Goal: Task Accomplishment & Management: Manage account settings

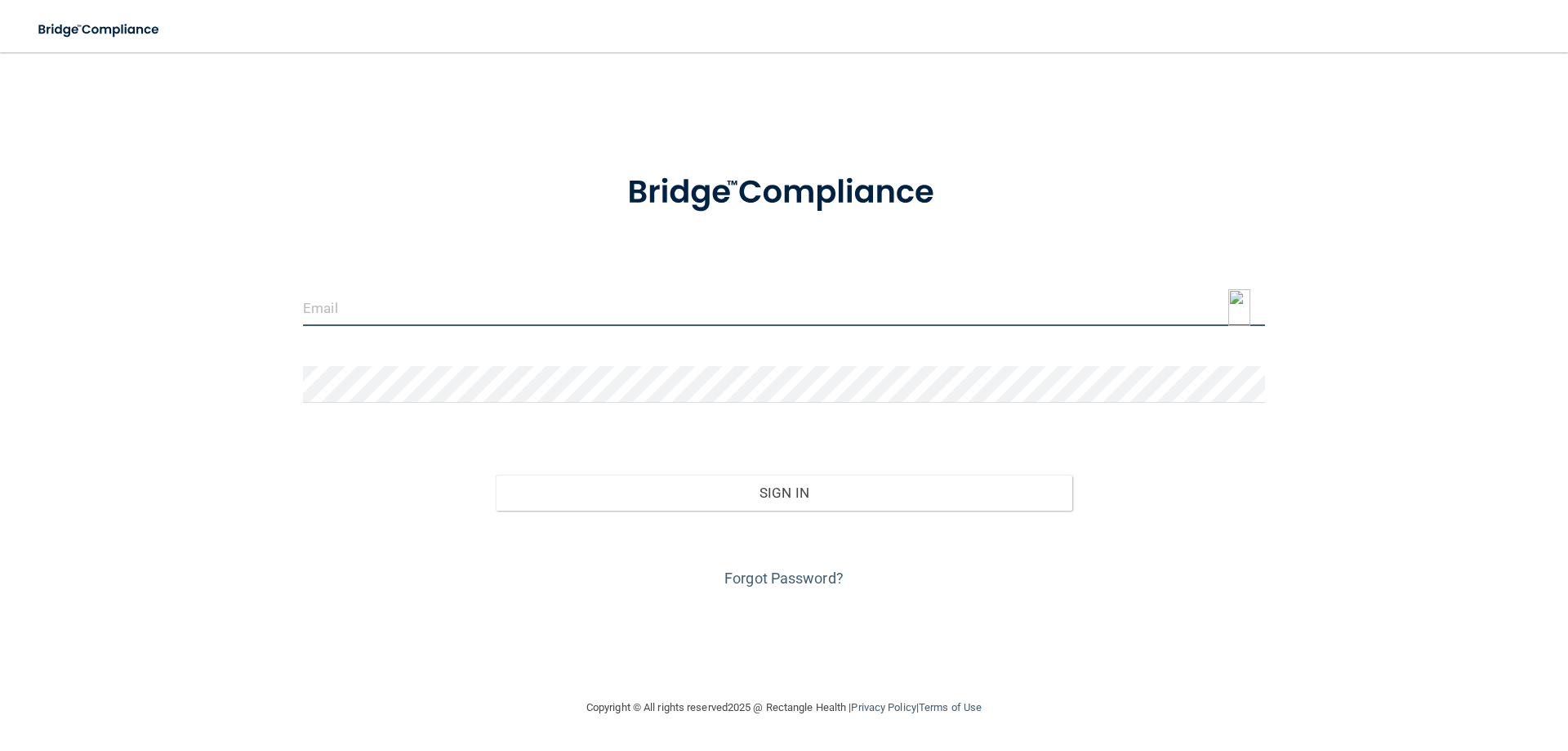
click at [593, 301] on input "email" at bounding box center [784, 308] width 962 height 37
click at [1238, 306] on img at bounding box center [1240, 308] width 22 height 37
click at [1244, 309] on img at bounding box center [1240, 308] width 22 height 37
type input "[EMAIL_ADDRESS][DOMAIN_NAME]"
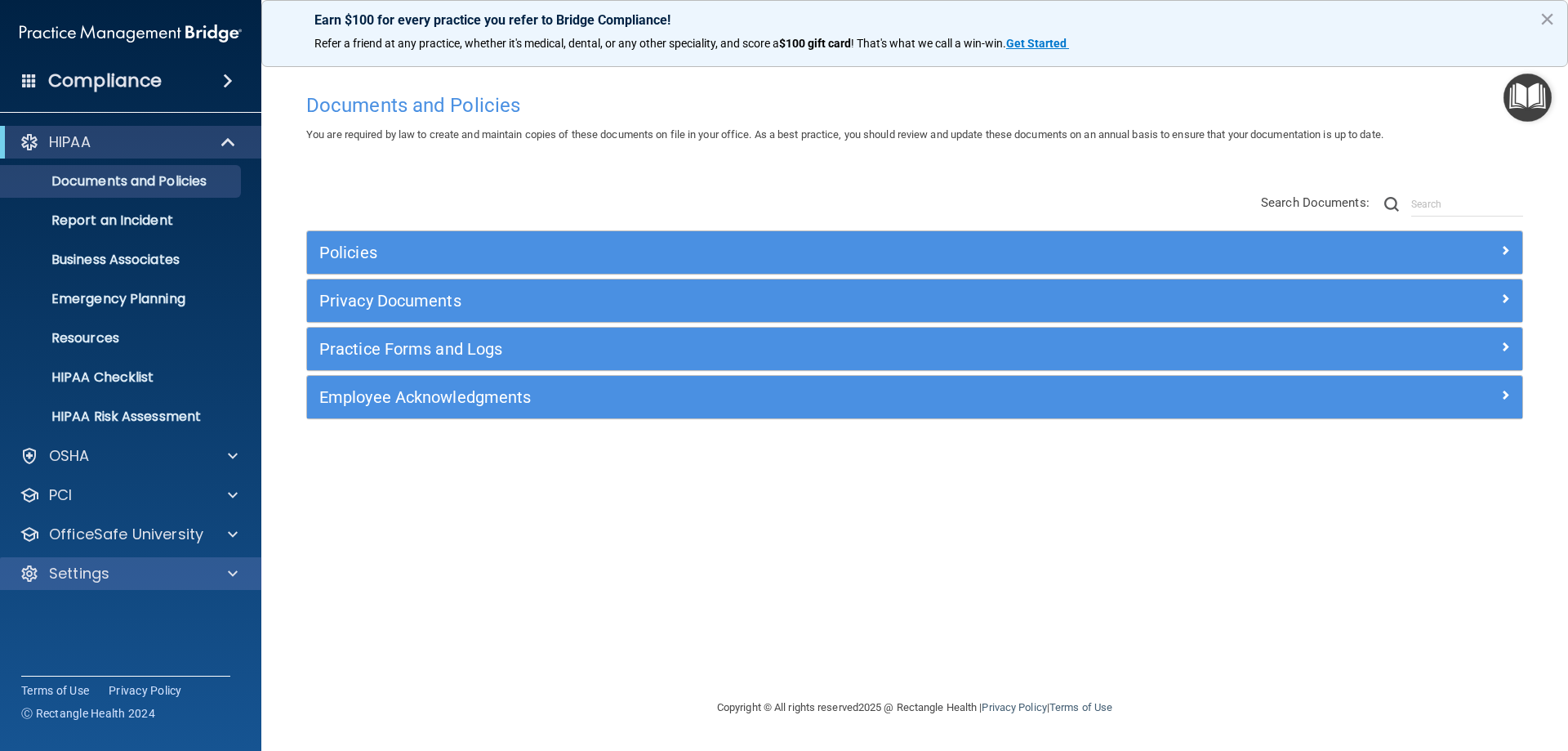
click at [77, 589] on div "Settings" at bounding box center [131, 573] width 263 height 33
click at [78, 573] on p "Settings" at bounding box center [79, 573] width 61 height 19
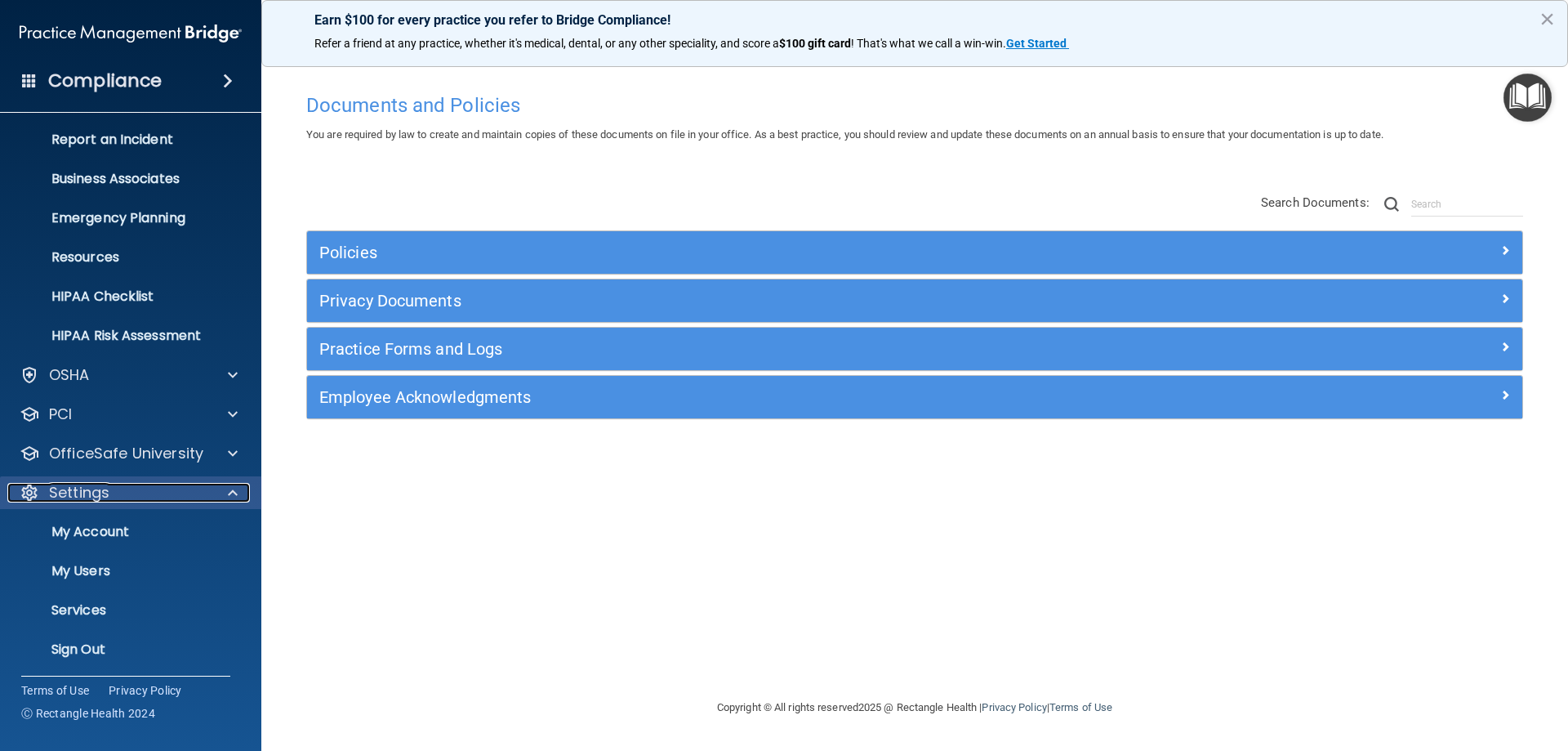
scroll to position [84, 0]
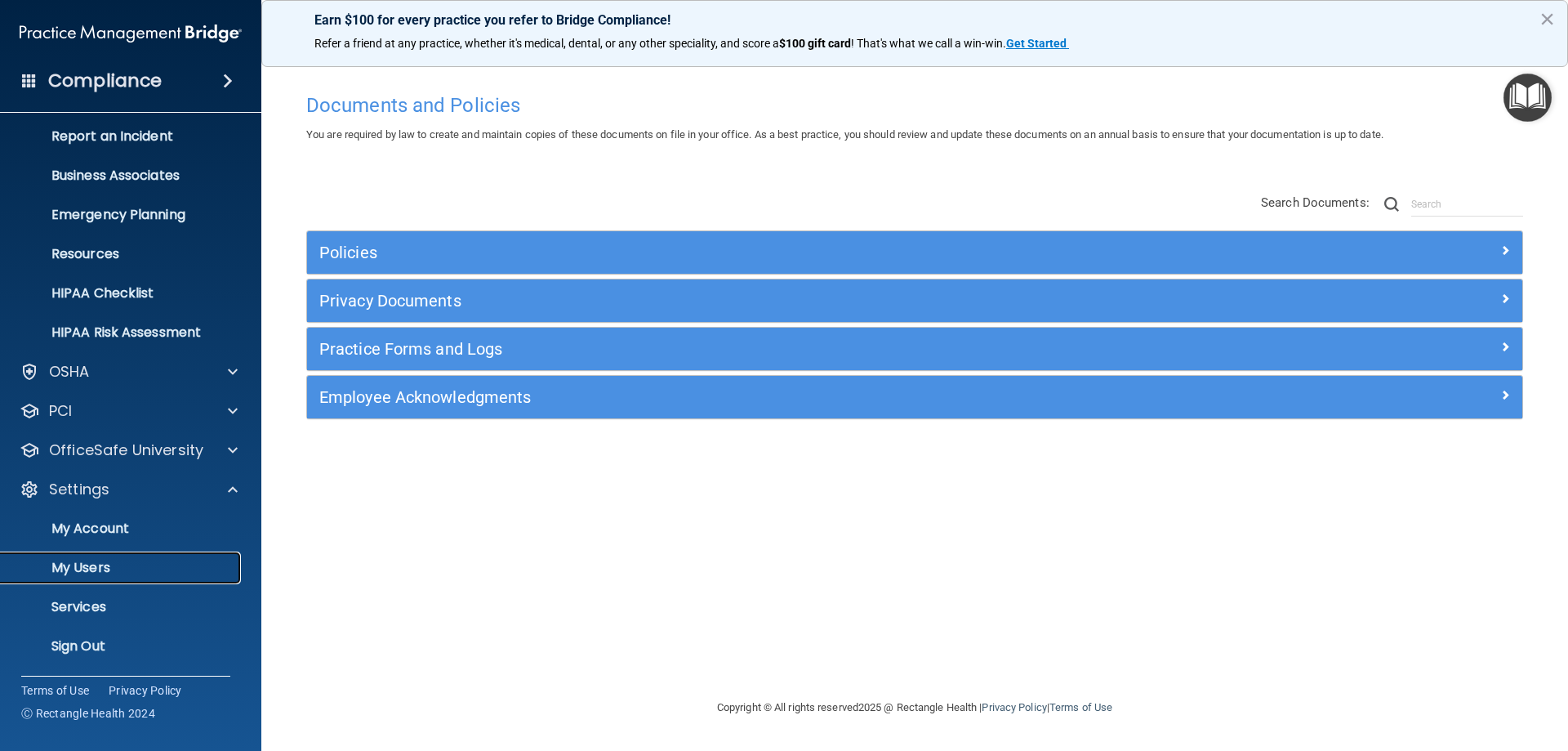
click at [80, 571] on p "My Users" at bounding box center [122, 567] width 223 height 16
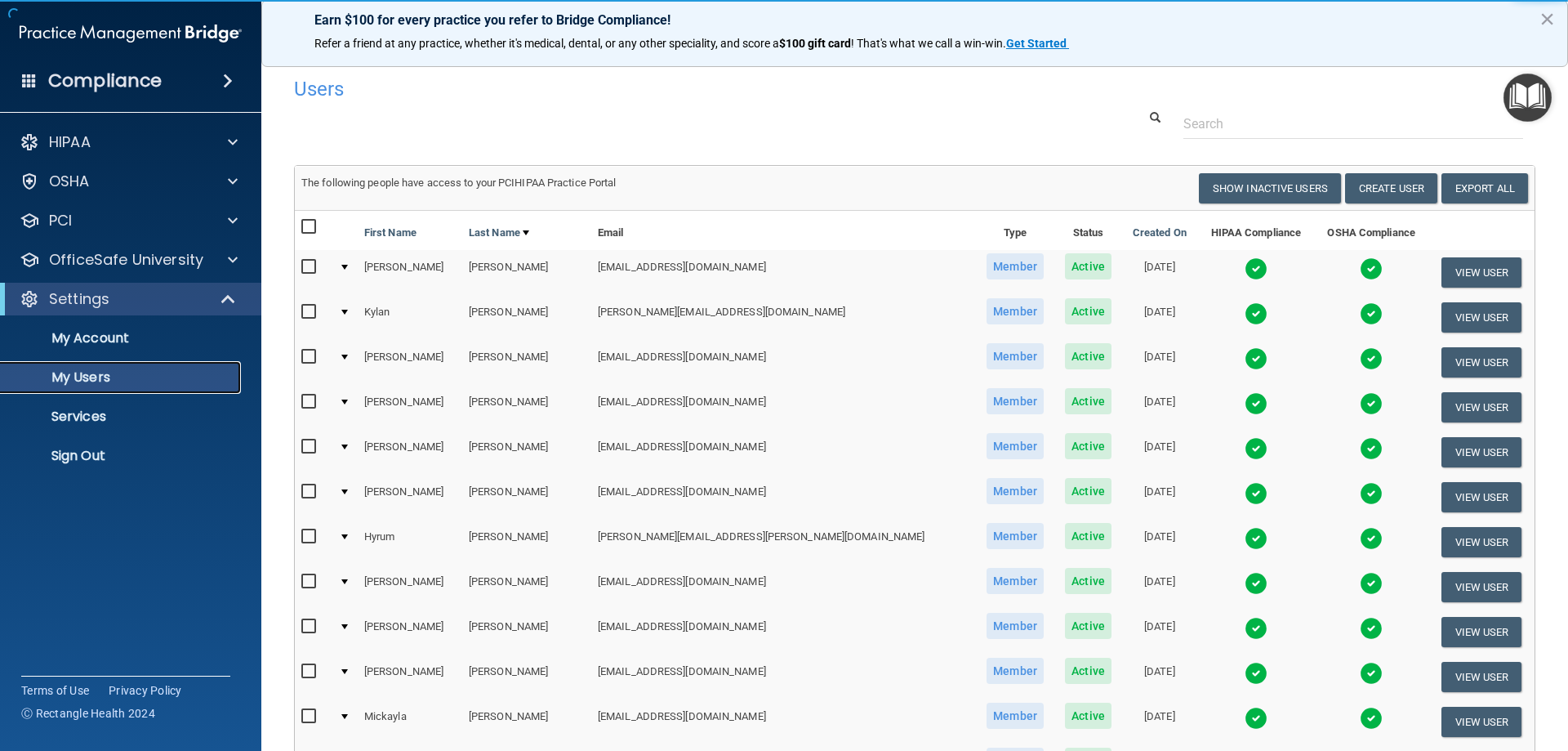
scroll to position [572, 0]
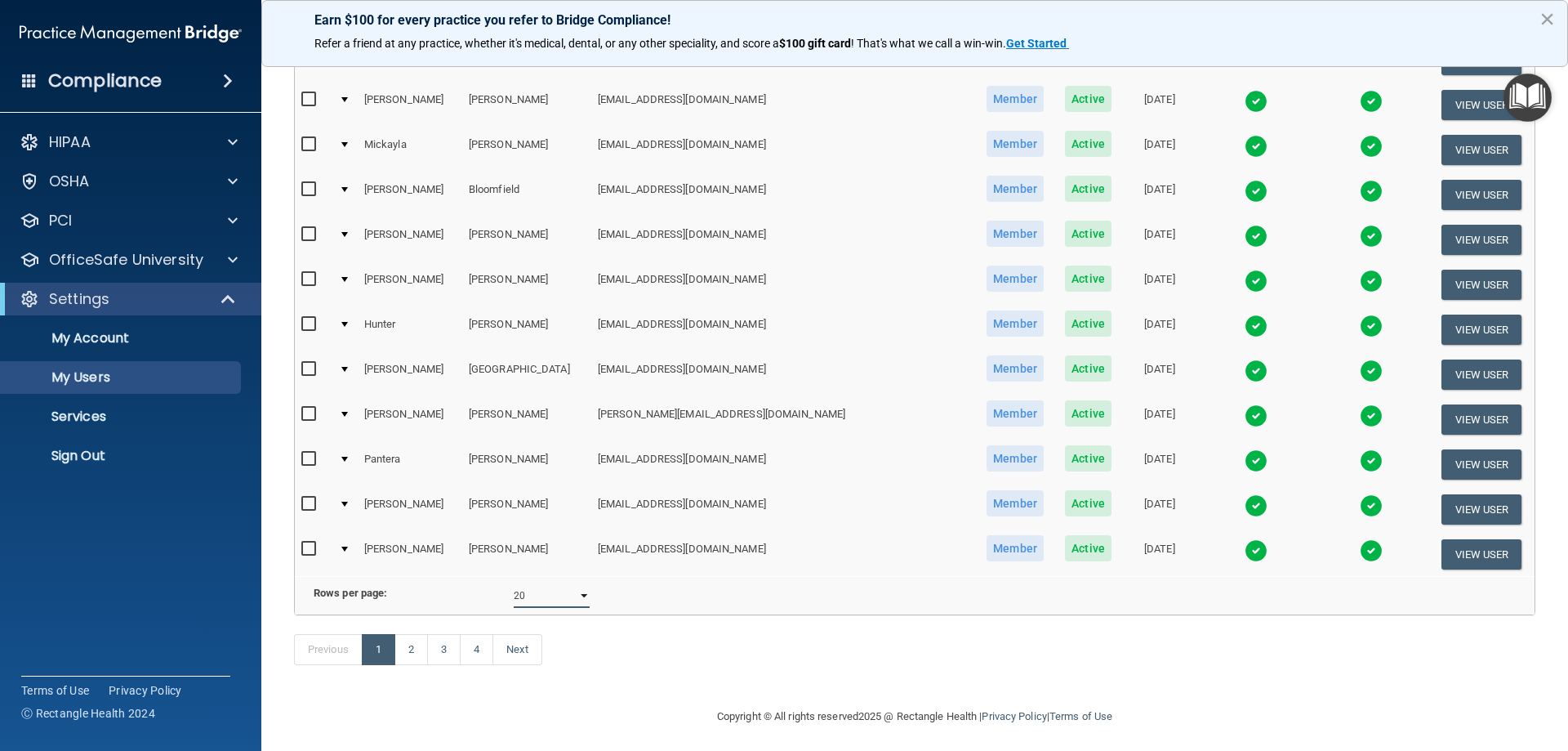
click at [536, 608] on select "10 20 30 40 all" at bounding box center [551, 595] width 76 height 24
select select "64"
click at [513, 596] on select "10 20 30 40 all" at bounding box center [551, 595] width 76 height 24
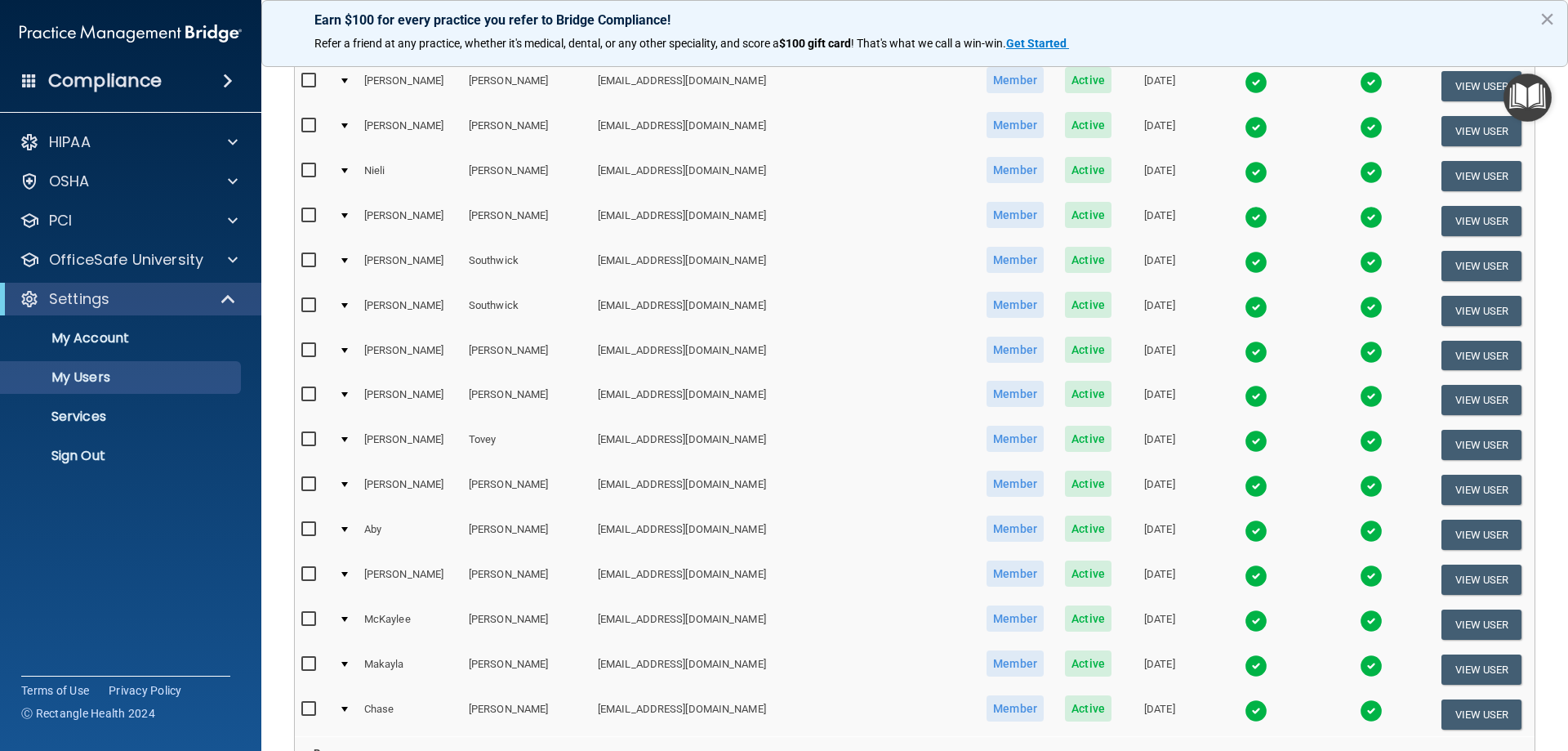
scroll to position [2333, 0]
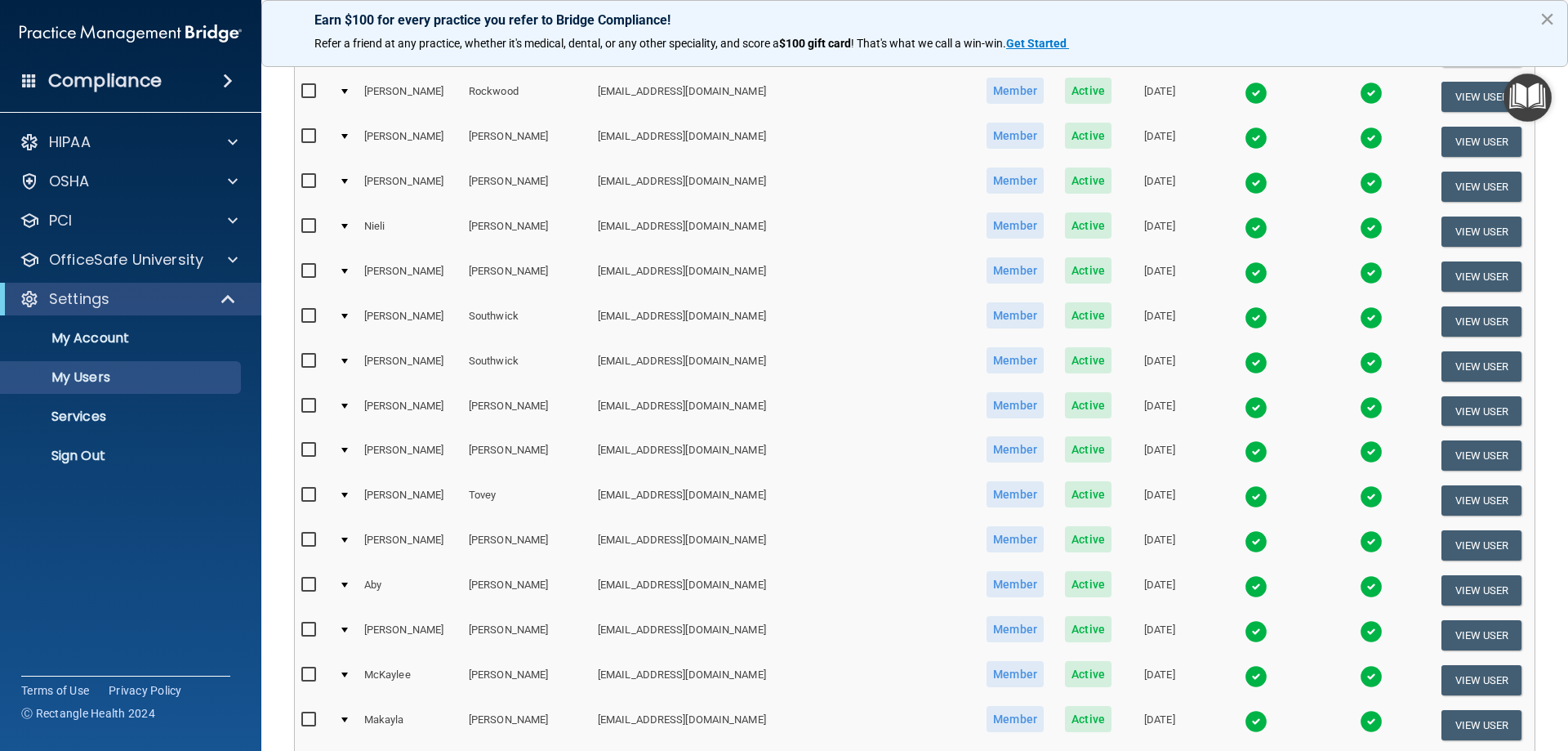
click at [1550, 14] on button "×" at bounding box center [1547, 19] width 15 height 26
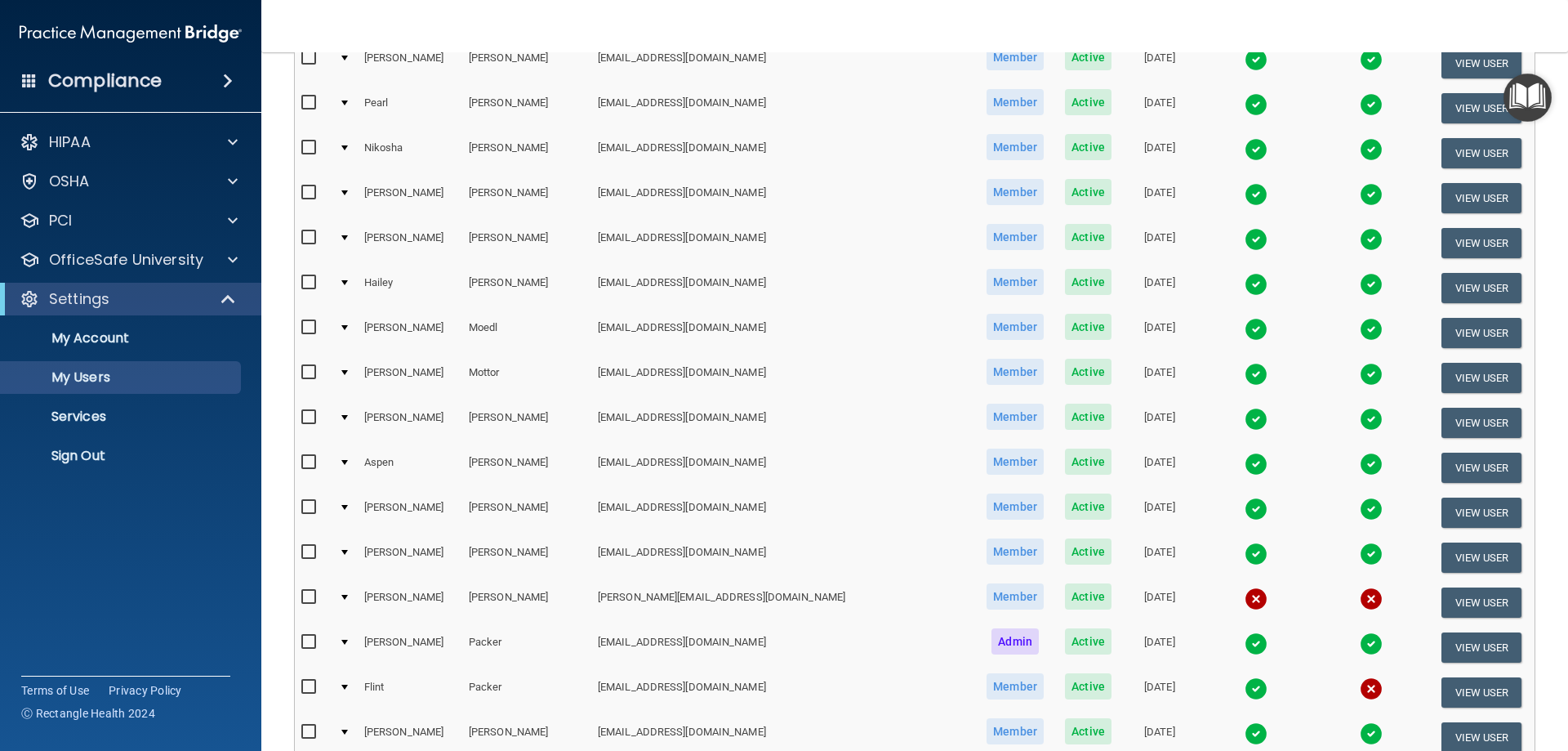
scroll to position [1798, 0]
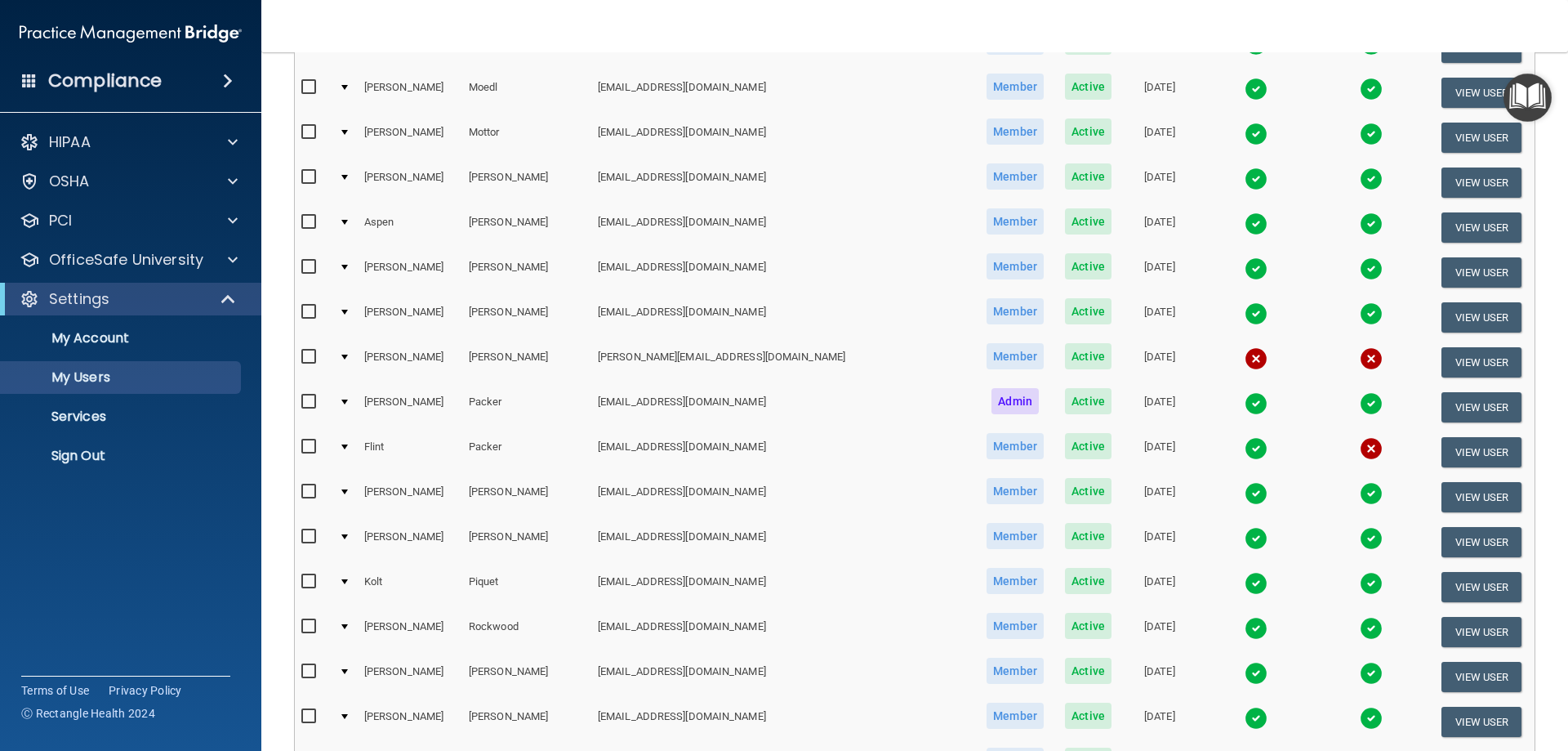
click at [1245, 450] on img at bounding box center [1256, 448] width 23 height 23
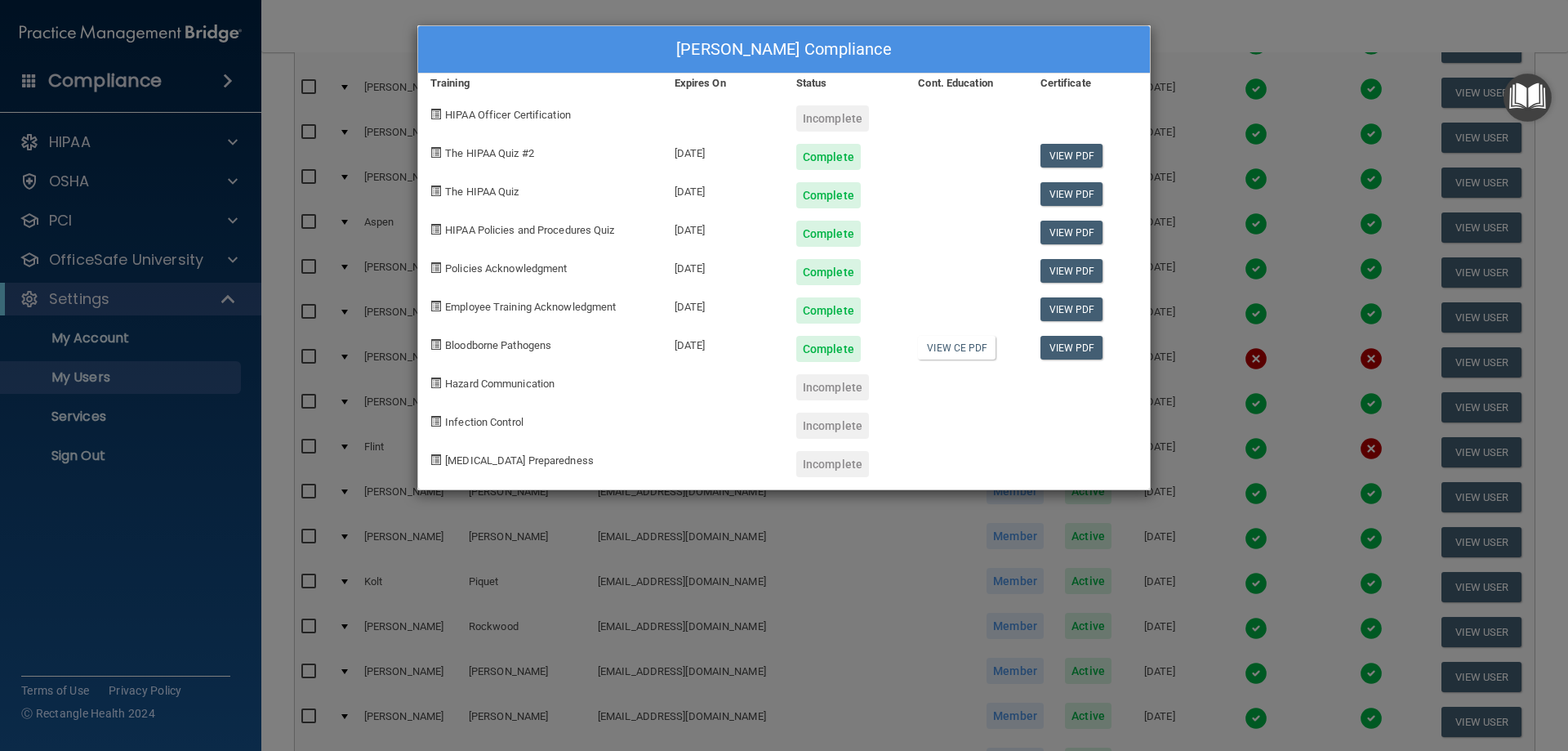
click at [1230, 372] on div "[PERSON_NAME] Compliance Training Expires On Status Cont. Education Certificate…" at bounding box center [784, 376] width 1568 height 751
